Goal: Browse casually

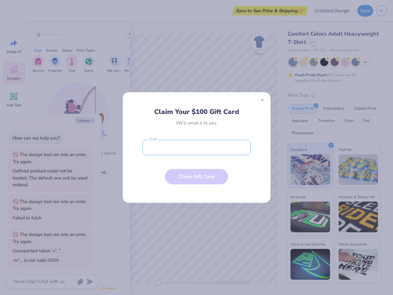
type textarea "x"
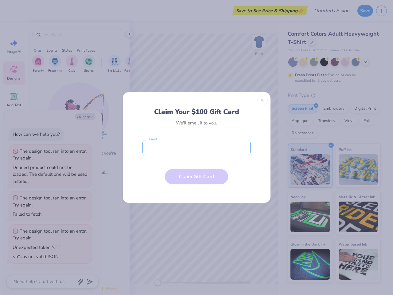
scroll to position [39, 0]
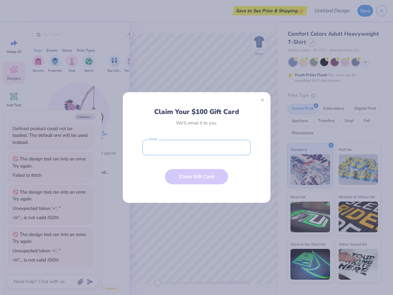
click at [196, 147] on input "email" at bounding box center [196, 147] width 108 height 15
click at [262, 100] on button "Close" at bounding box center [262, 100] width 10 height 10
